Goal: Task Accomplishment & Management: Manage account settings

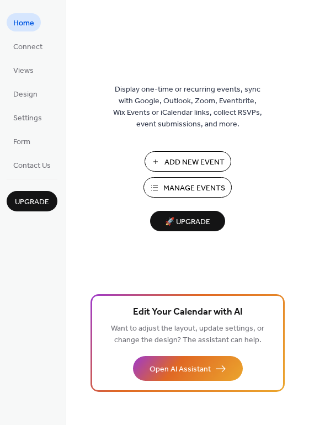
click at [209, 186] on span "Manage Events" at bounding box center [194, 188] width 62 height 12
click at [44, 42] on link "Connect" at bounding box center [28, 46] width 42 height 18
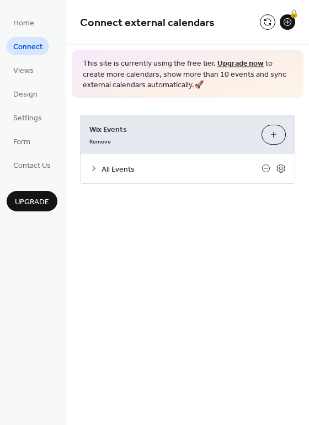
click at [93, 170] on icon at bounding box center [93, 168] width 3 height 6
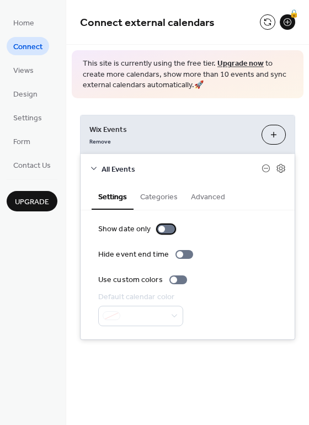
click at [170, 228] on div at bounding box center [166, 228] width 18 height 9
click at [165, 224] on div at bounding box center [166, 228] width 18 height 9
click at [166, 201] on button "Categories" at bounding box center [158, 195] width 51 height 25
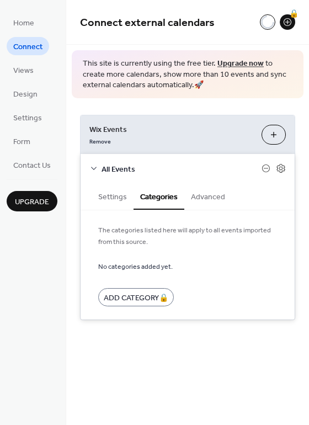
click at [218, 207] on button "Advanced" at bounding box center [207, 195] width 47 height 25
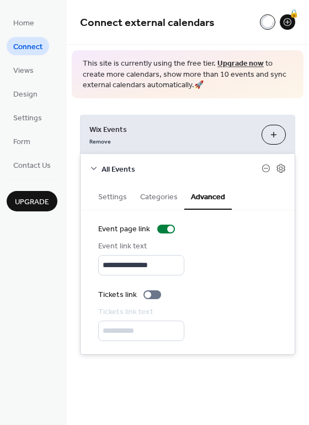
click at [108, 197] on button "Settings" at bounding box center [113, 195] width 42 height 25
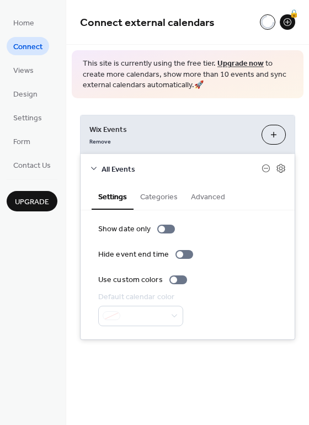
click at [266, 135] on button "Customize" at bounding box center [273, 135] width 24 height 20
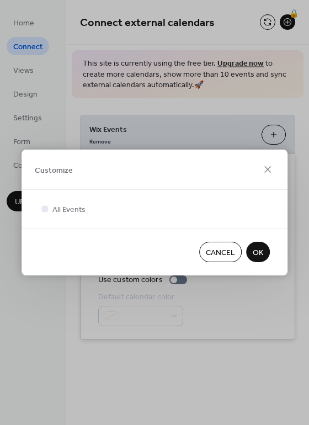
click at [265, 247] on button "OK" at bounding box center [258, 251] width 24 height 20
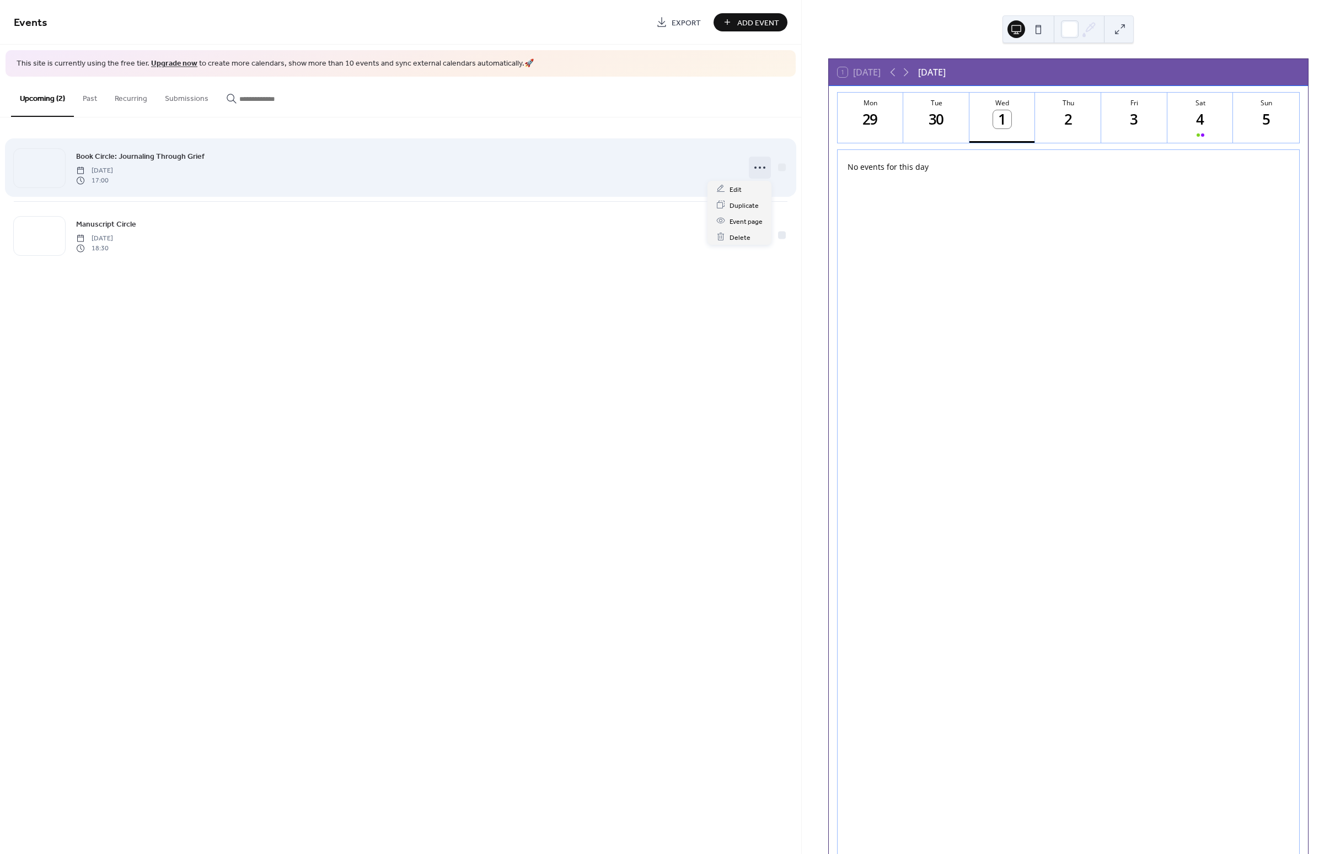
click at [763, 169] on icon at bounding box center [760, 168] width 18 height 18
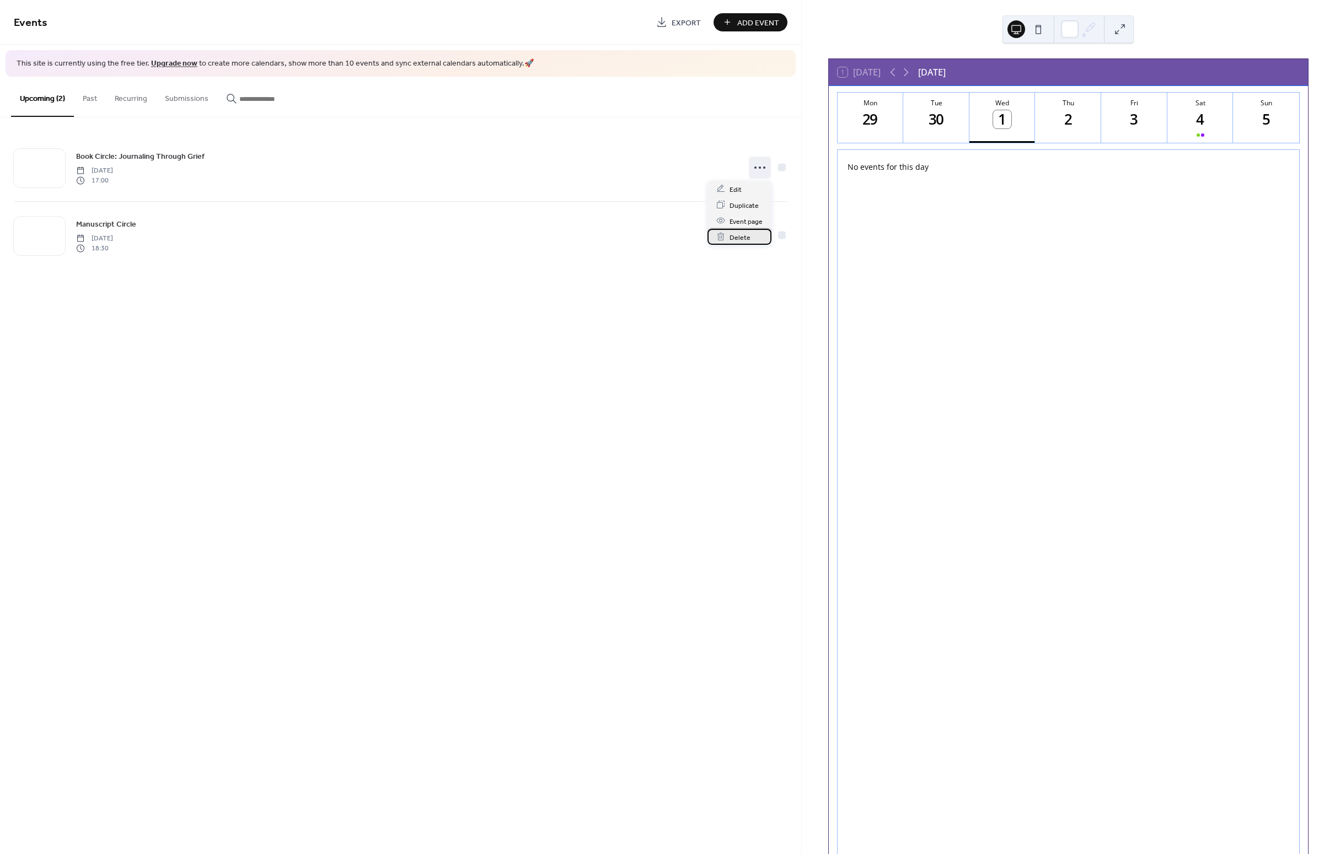
click at [750, 238] on div "Delete" at bounding box center [739, 237] width 64 height 16
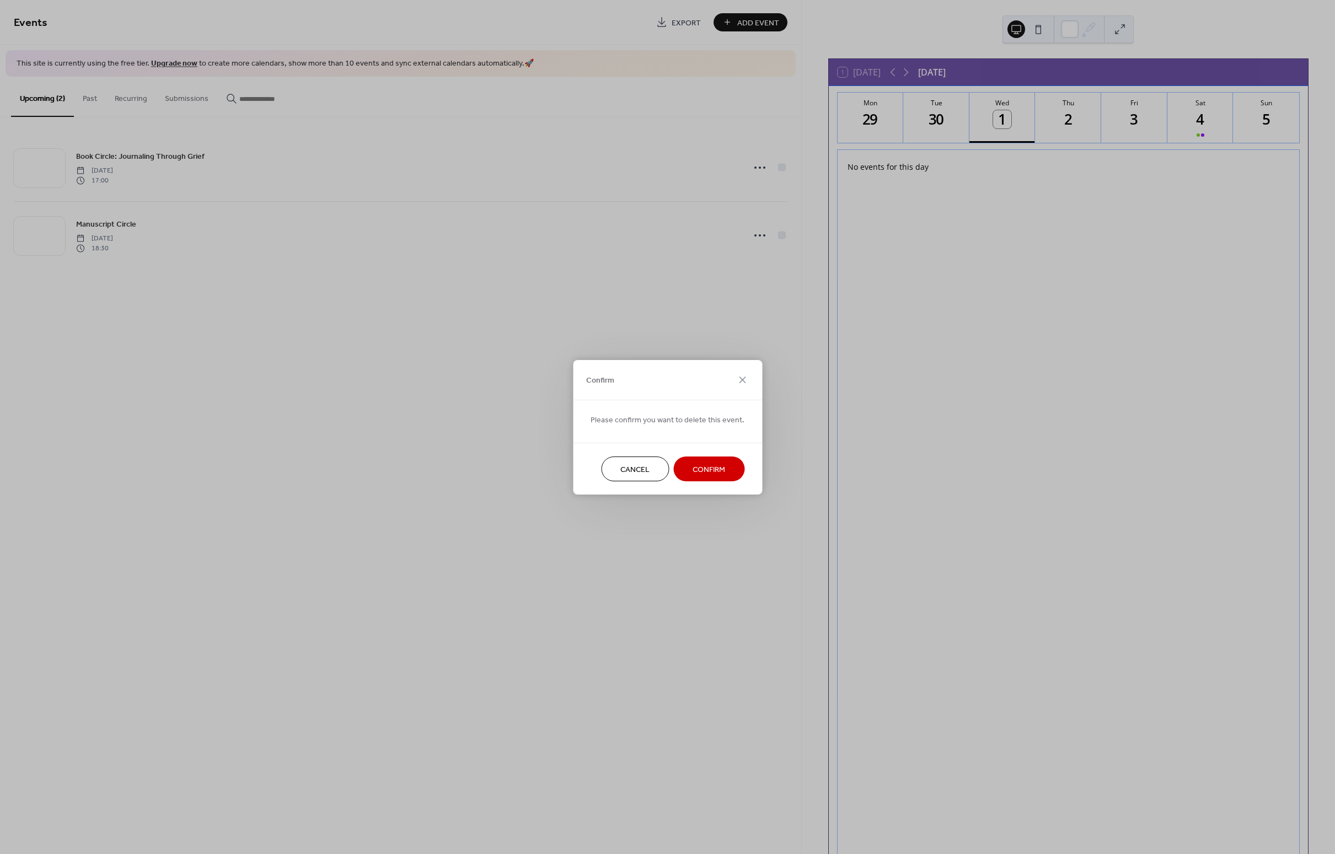
click at [717, 466] on span "Confirm" at bounding box center [708, 470] width 33 height 12
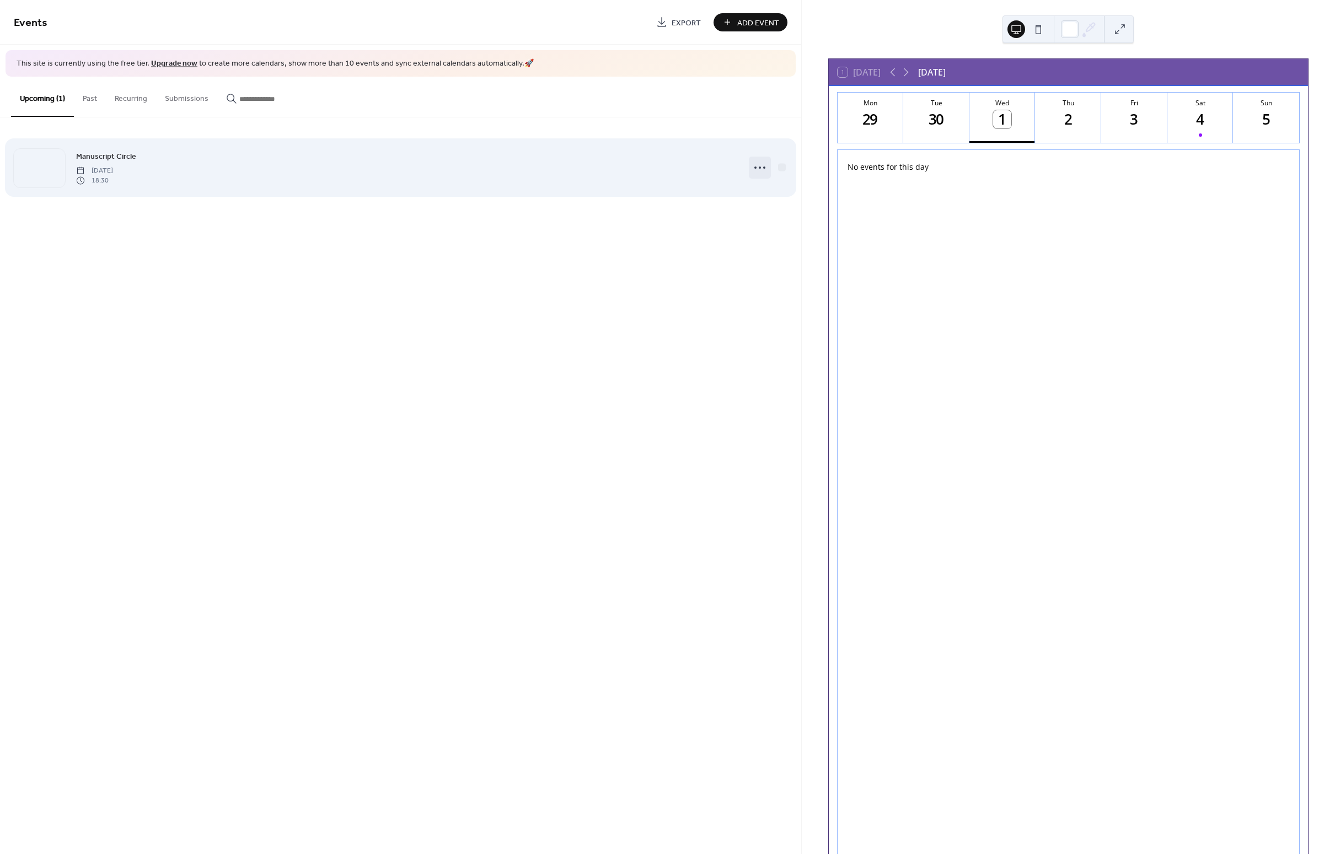
click at [762, 165] on icon at bounding box center [760, 168] width 18 height 18
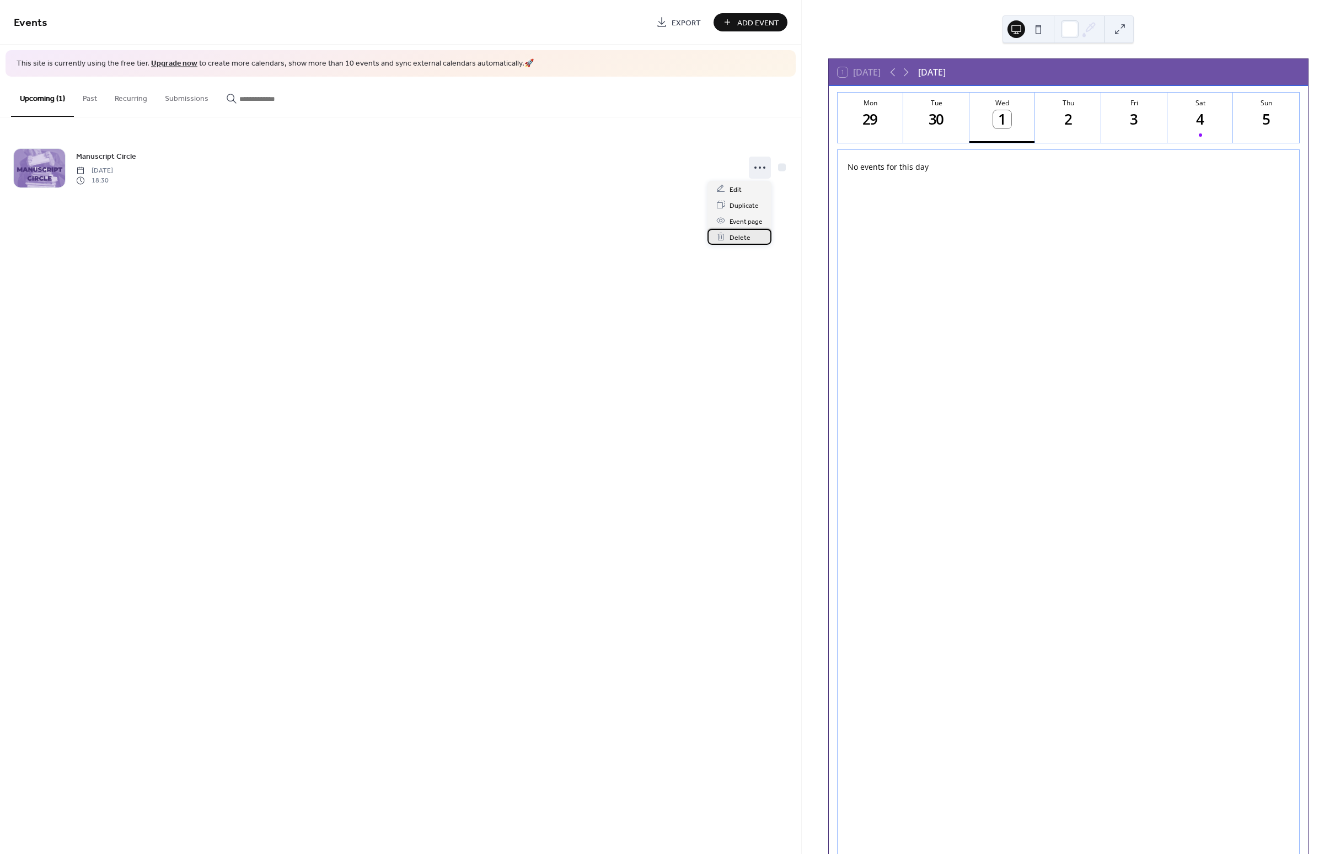
click at [747, 232] on span "Delete" at bounding box center [739, 238] width 21 height 12
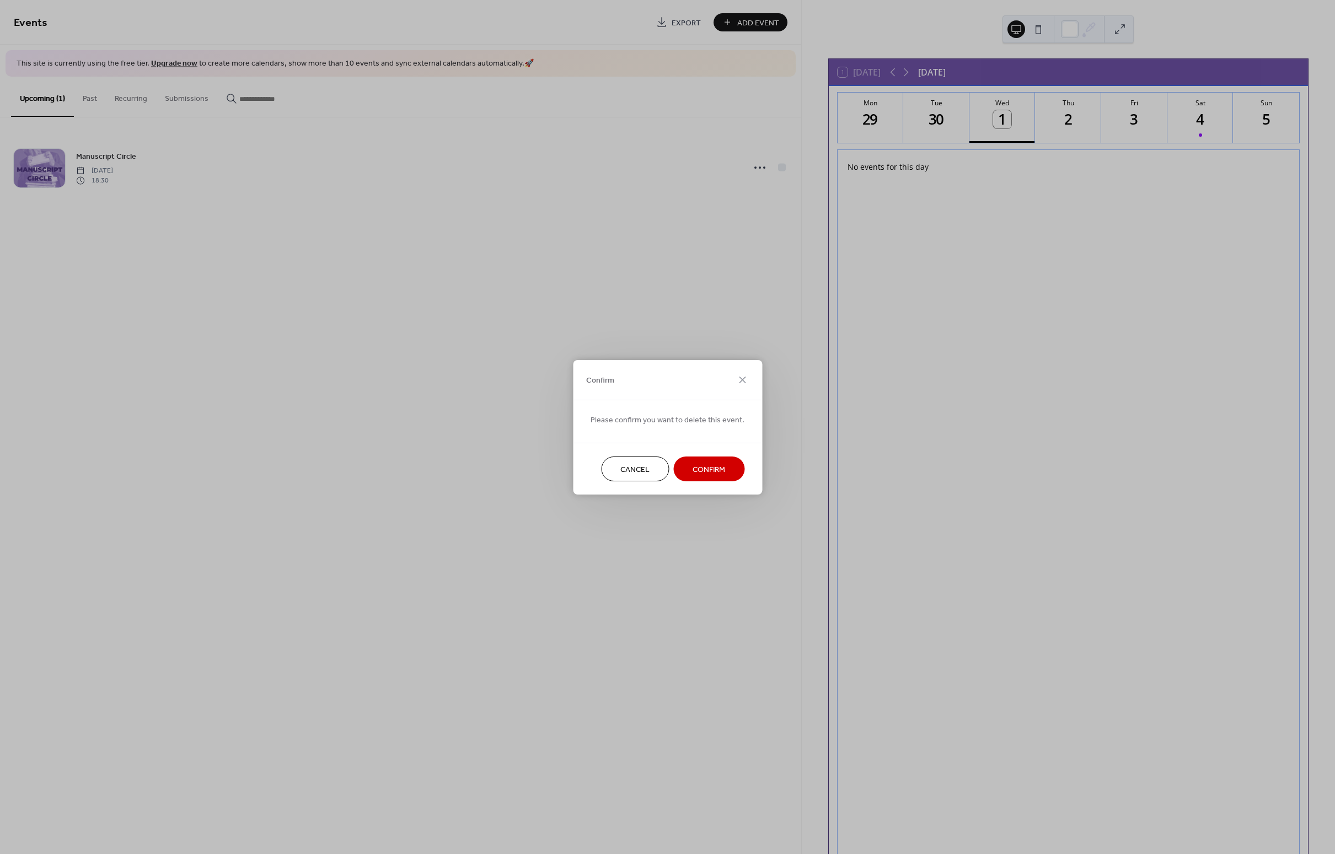
click at [733, 471] on button "Confirm" at bounding box center [708, 469] width 71 height 25
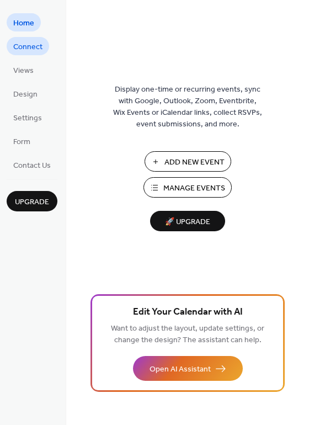
click at [34, 45] on span "Connect" at bounding box center [27, 47] width 29 height 12
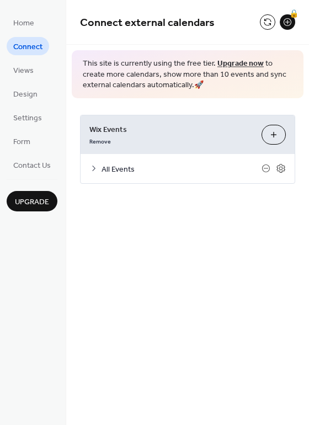
click at [107, 166] on span "All Events" at bounding box center [181, 169] width 160 height 12
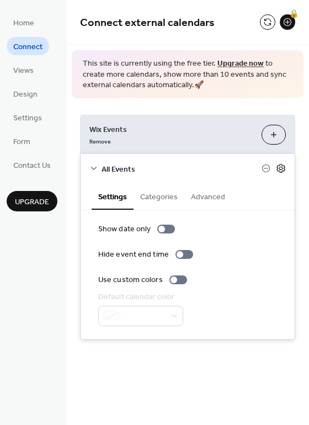
click at [282, 171] on icon at bounding box center [281, 168] width 10 height 10
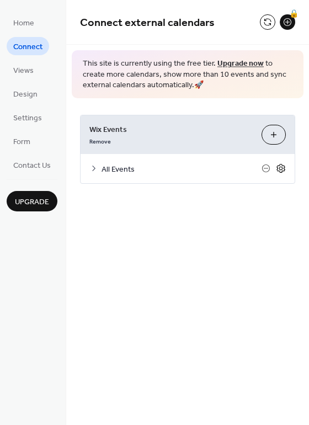
click at [282, 171] on icon at bounding box center [281, 168] width 10 height 10
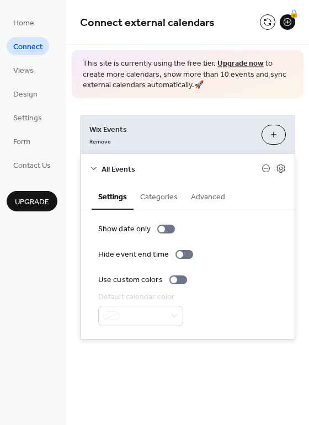
click at [167, 167] on span "All Events" at bounding box center [181, 169] width 160 height 12
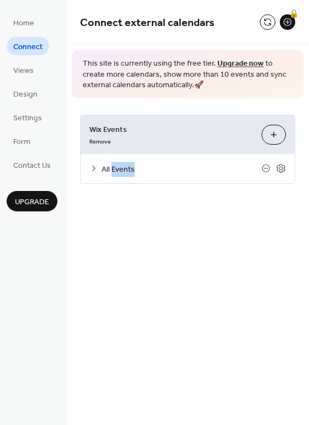
click at [167, 167] on span "All Events" at bounding box center [181, 169] width 160 height 12
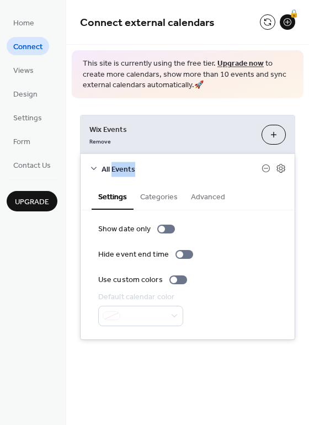
click at [276, 137] on button "Customize" at bounding box center [273, 135] width 24 height 20
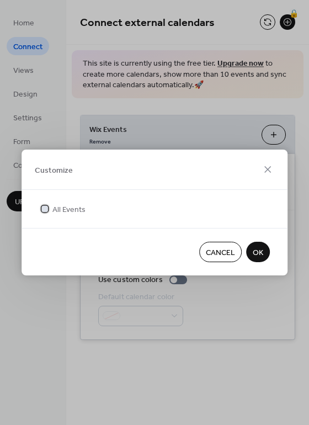
click at [56, 212] on span "All Events" at bounding box center [68, 210] width 33 height 12
click at [45, 208] on div at bounding box center [44, 208] width 7 height 7
click at [255, 256] on span "OK" at bounding box center [258, 253] width 10 height 12
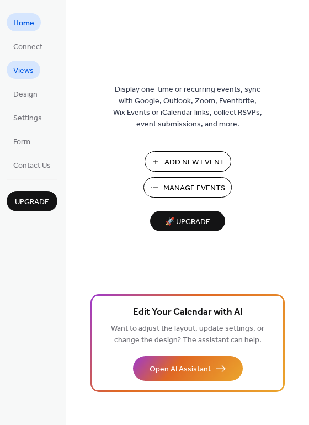
click at [33, 65] on span "Views" at bounding box center [23, 71] width 20 height 12
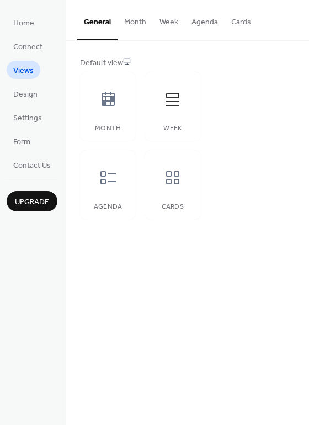
click at [201, 24] on button "Agenda" at bounding box center [205, 19] width 40 height 39
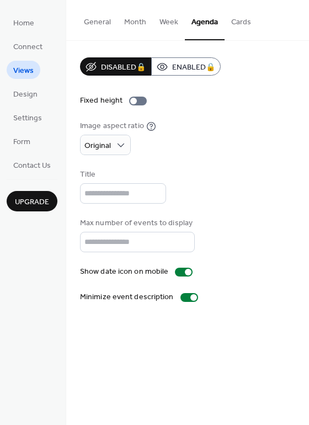
click at [243, 17] on button "Cards" at bounding box center [240, 19] width 33 height 39
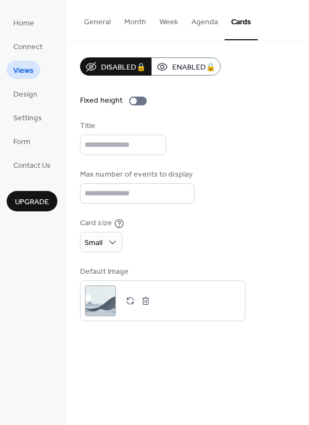
click at [201, 23] on button "Agenda" at bounding box center [205, 19] width 40 height 39
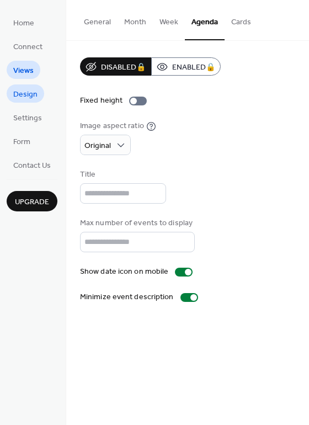
click at [39, 99] on link "Design" at bounding box center [25, 93] width 37 height 18
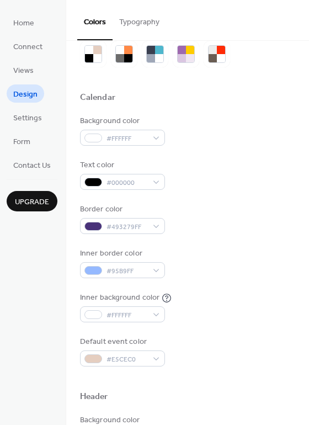
scroll to position [68, 0]
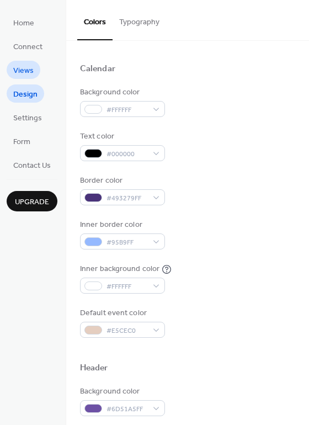
click at [35, 76] on link "Views" at bounding box center [24, 70] width 34 height 18
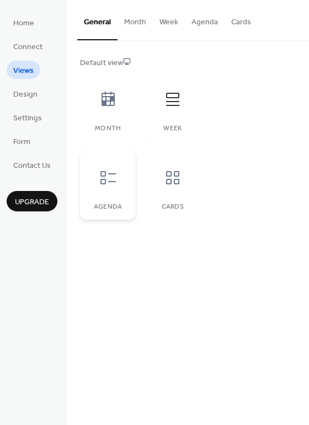
click at [124, 178] on div at bounding box center [108, 177] width 33 height 33
click at [35, 95] on span "Design" at bounding box center [25, 95] width 24 height 12
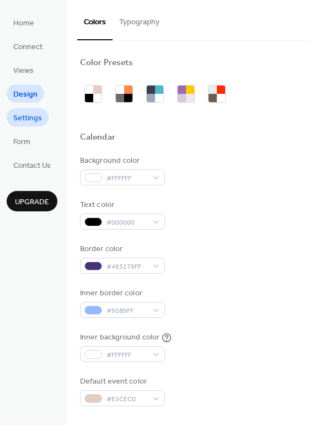
click at [36, 124] on span "Settings" at bounding box center [27, 118] width 29 height 12
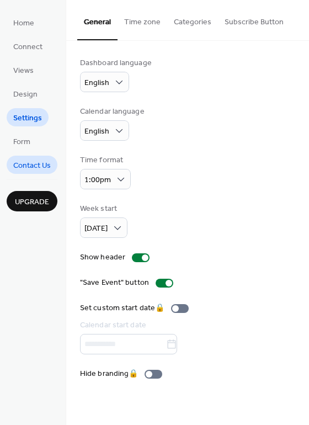
click at [19, 169] on span "Contact Us" at bounding box center [31, 166] width 37 height 12
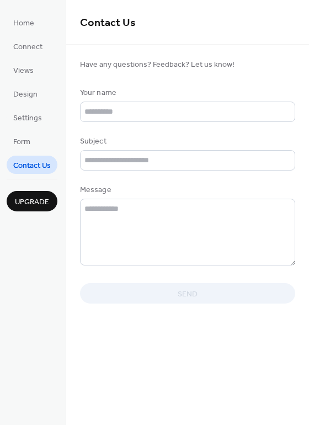
click at [25, 156] on link "Contact Us" at bounding box center [32, 164] width 51 height 18
click at [16, 146] on span "Form" at bounding box center [21, 142] width 17 height 12
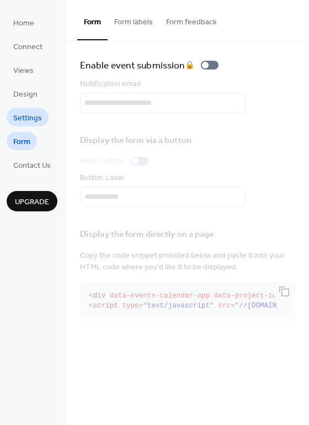
click at [47, 117] on link "Settings" at bounding box center [28, 117] width 42 height 18
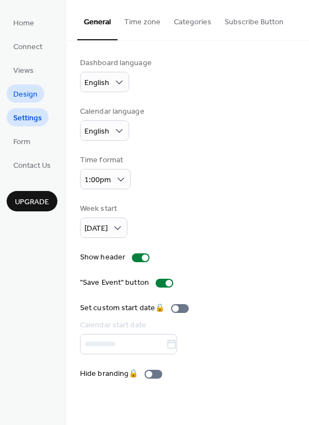
click at [34, 98] on span "Design" at bounding box center [25, 95] width 24 height 12
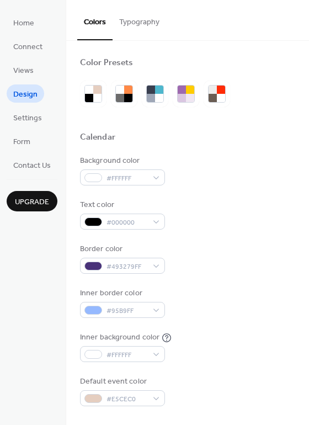
click at [35, 89] on span "Design" at bounding box center [25, 95] width 24 height 12
click at [36, 83] on ul "Home Connect Views Design Settings Form Contact Us" at bounding box center [32, 93] width 51 height 160
click at [35, 79] on ul "Home Connect Views Design Settings Form Contact Us" at bounding box center [32, 93] width 51 height 160
click at [34, 74] on link "Views" at bounding box center [24, 70] width 34 height 18
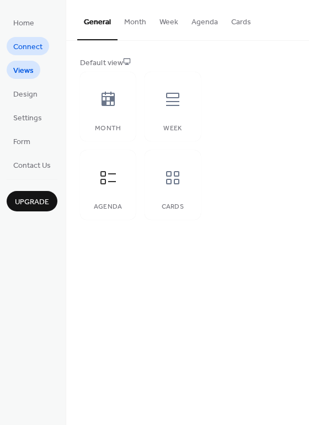
click at [37, 39] on link "Connect" at bounding box center [28, 46] width 42 height 18
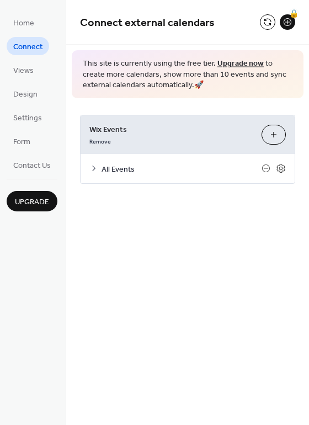
click at [275, 140] on button "Customize" at bounding box center [273, 135] width 24 height 20
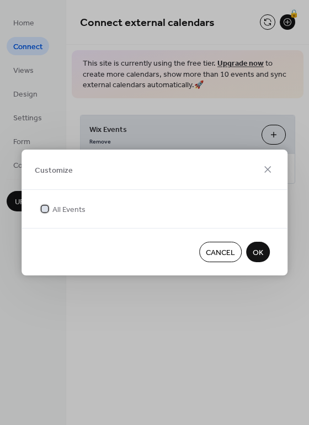
click at [59, 215] on span "All Events" at bounding box center [68, 210] width 33 height 12
click at [41, 209] on div at bounding box center [44, 208] width 7 height 7
click at [259, 249] on span "OK" at bounding box center [258, 253] width 10 height 12
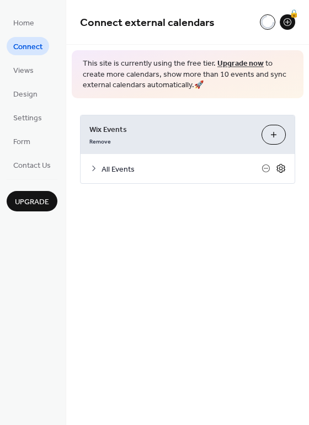
click at [278, 172] on icon at bounding box center [281, 168] width 10 height 10
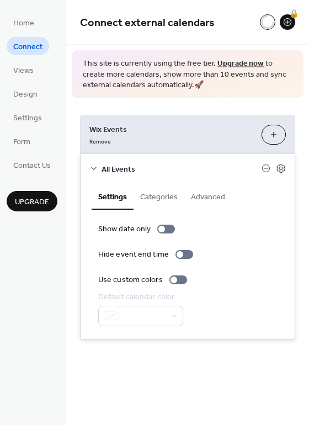
click at [167, 196] on button "Categories" at bounding box center [158, 195] width 51 height 25
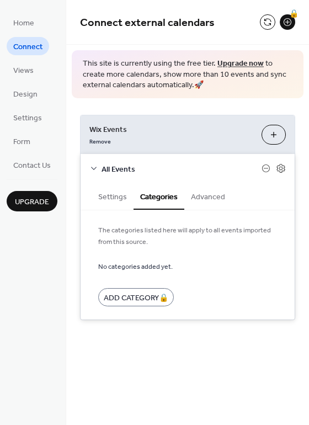
click at [192, 198] on button "Advanced" at bounding box center [207, 195] width 47 height 25
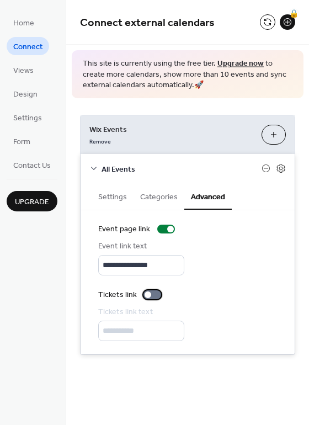
click at [154, 290] on div at bounding box center [152, 294] width 18 height 9
click at [152, 300] on label "Tickets link" at bounding box center [131, 295] width 67 height 12
click at [153, 269] on input "**********" at bounding box center [141, 265] width 86 height 20
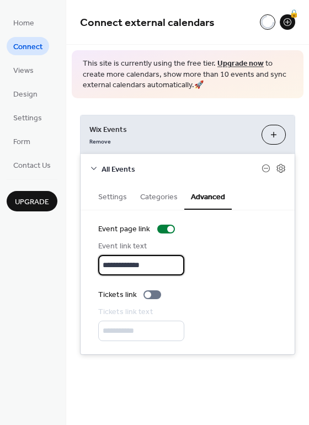
type input "**********"
click at [128, 201] on button "Settings" at bounding box center [113, 195] width 42 height 25
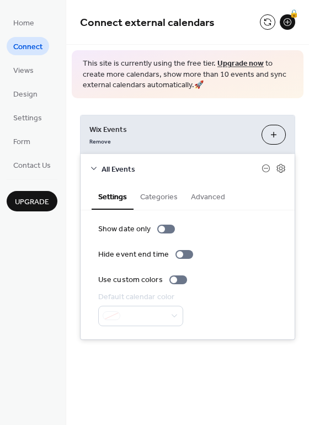
click at [239, 286] on div "Show date only Hide event end time Use custom colors Default calendar color" at bounding box center [187, 274] width 179 height 103
click at [152, 313] on div at bounding box center [140, 315] width 85 height 20
click at [272, 128] on button "Customize" at bounding box center [273, 135] width 24 height 20
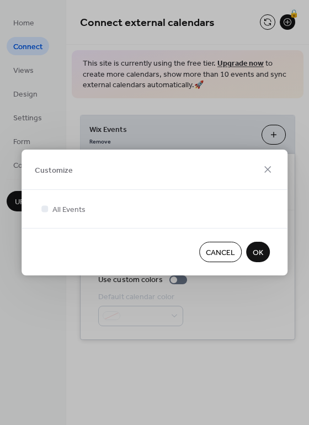
click at [262, 253] on span "OK" at bounding box center [258, 253] width 10 height 12
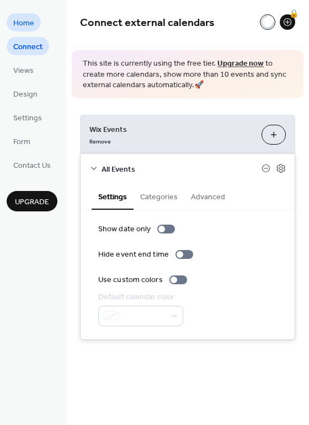
click at [23, 18] on span "Home" at bounding box center [23, 24] width 21 height 12
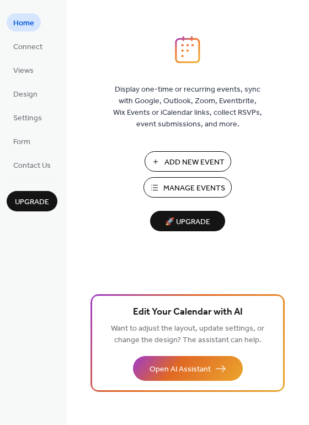
click at [205, 187] on span "Manage Events" at bounding box center [194, 188] width 62 height 12
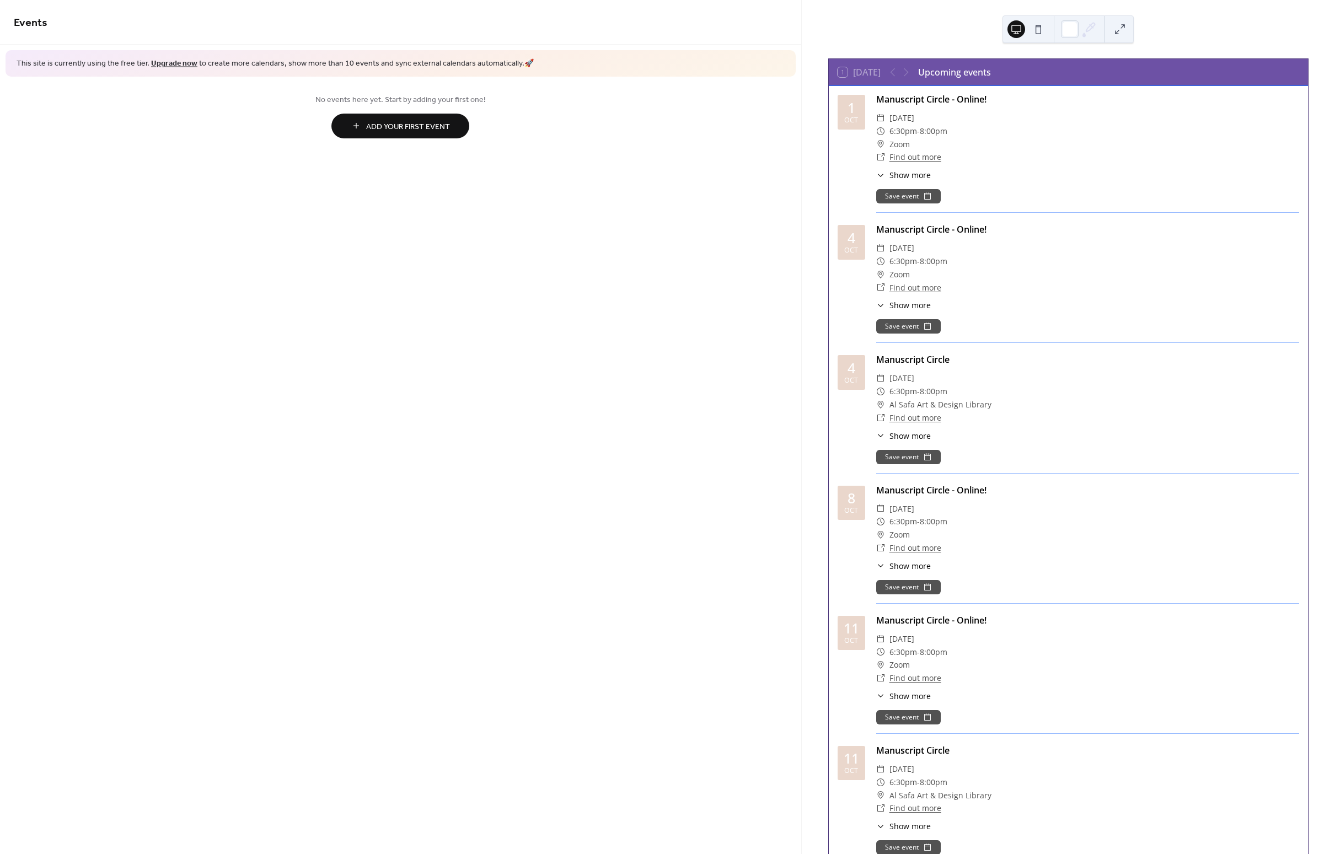
click at [978, 137] on div "​ 6:30pm - 8:00pm" at bounding box center [1087, 131] width 423 height 13
drag, startPoint x: 910, startPoint y: 71, endPoint x: 850, endPoint y: 64, distance: 59.9
click at [909, 71] on div at bounding box center [899, 72] width 26 height 13
drag, startPoint x: 850, startPoint y: 64, endPoint x: 856, endPoint y: 80, distance: 17.1
click at [850, 64] on div "1 [DATE] Upcoming events" at bounding box center [1068, 72] width 479 height 26
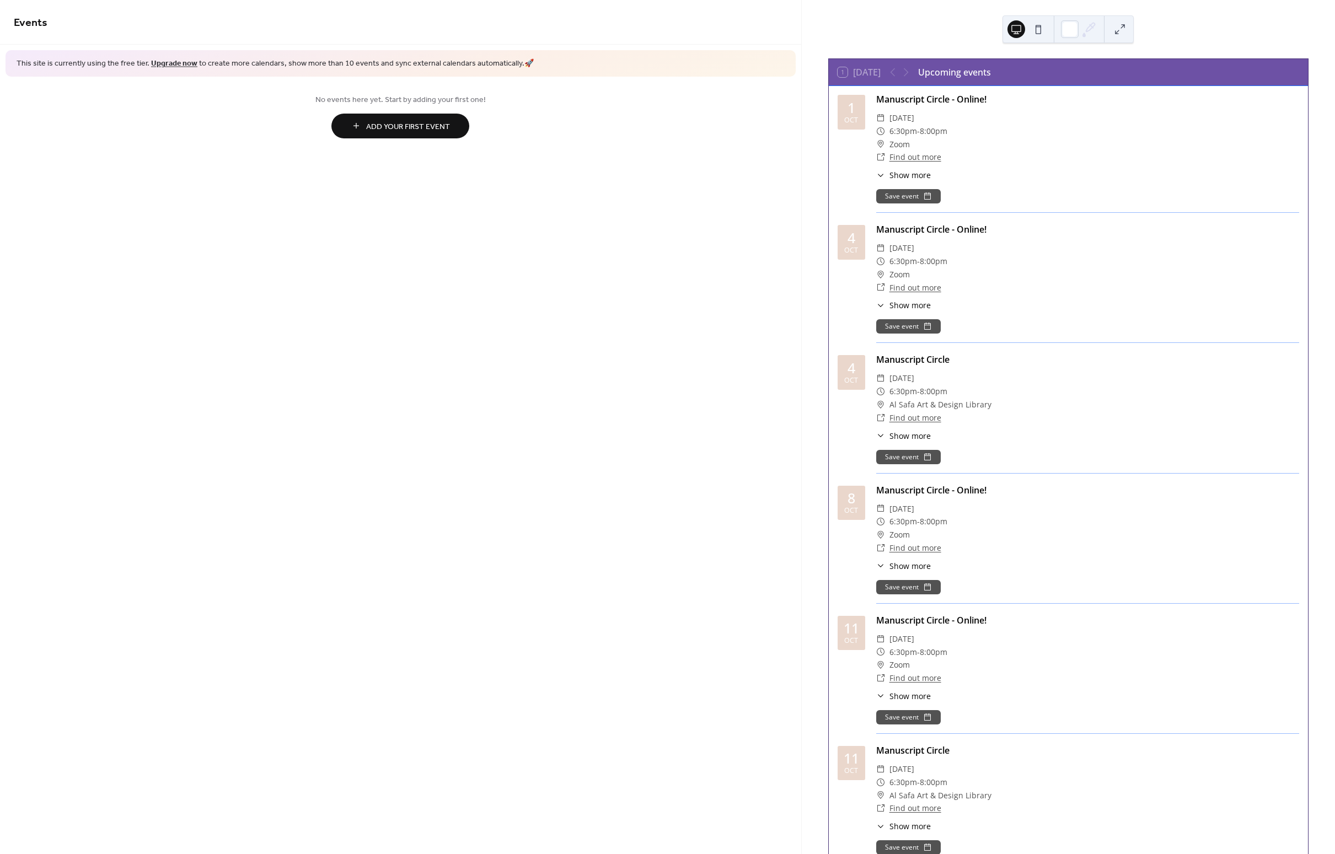
click at [849, 365] on div "4" at bounding box center [851, 368] width 8 height 14
drag, startPoint x: 517, startPoint y: 198, endPoint x: 430, endPoint y: 170, distance: 91.5
click at [517, 198] on div "Events This site is currently using the free tier. Upgrade now to create more c…" at bounding box center [400, 427] width 801 height 854
